Goal: Navigation & Orientation: Find specific page/section

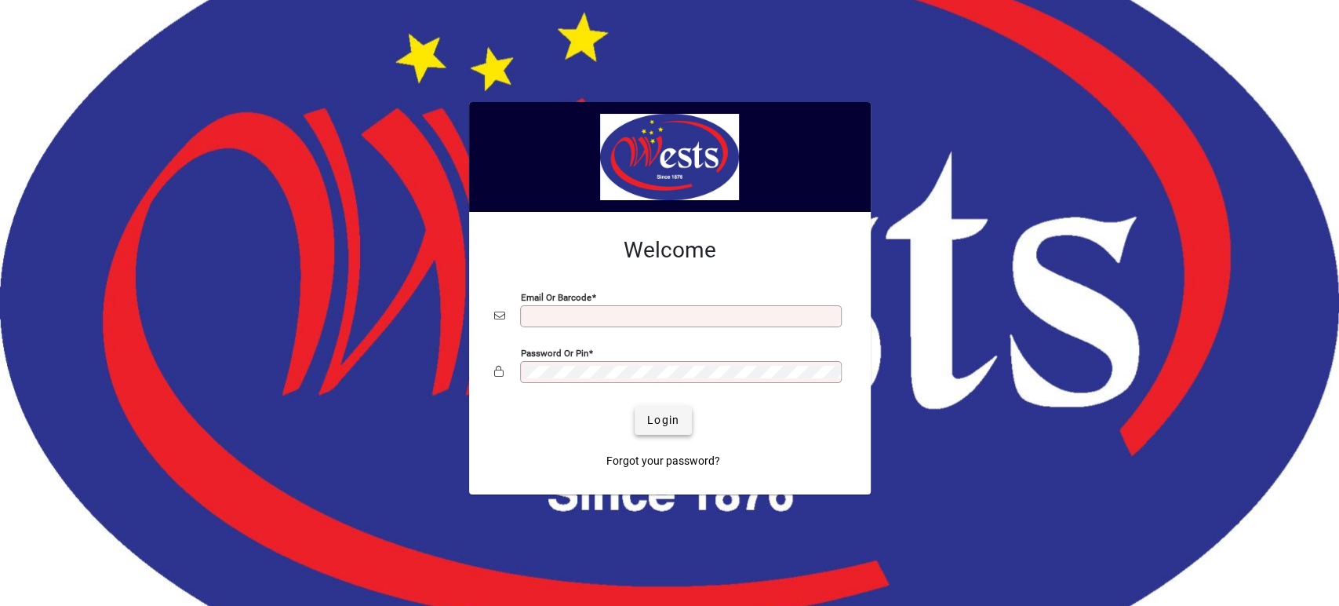
type input "**********"
click at [654, 418] on span "Login" at bounding box center [663, 420] width 32 height 16
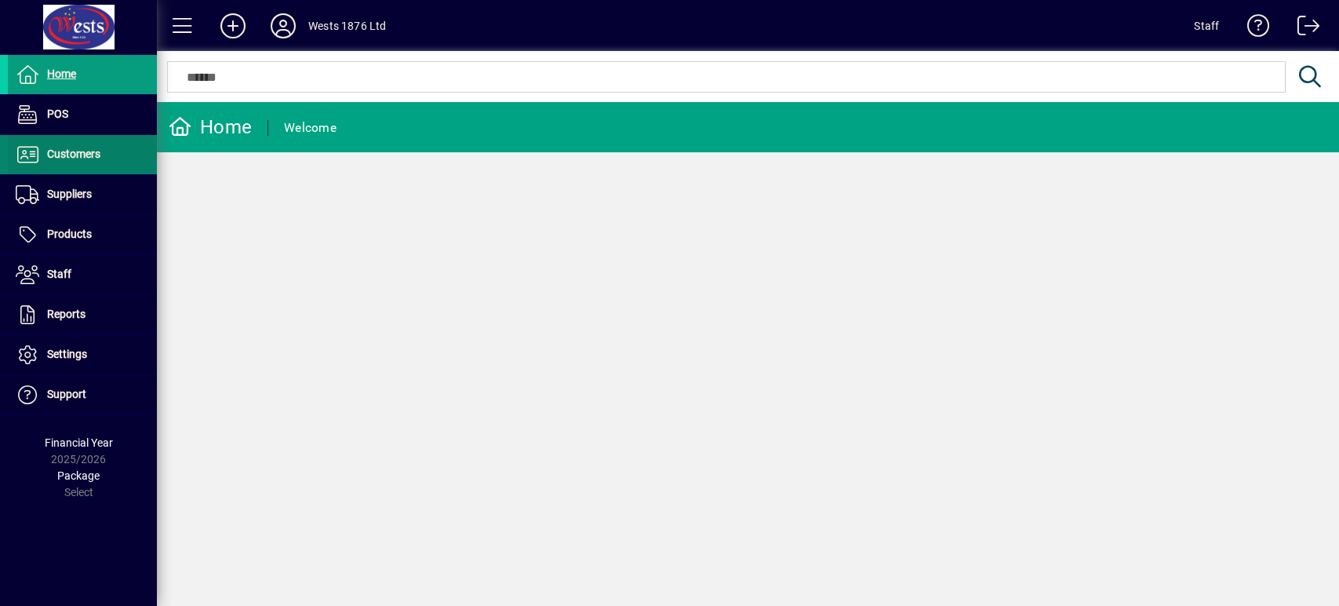
click at [128, 151] on span at bounding box center [82, 155] width 149 height 38
